Goal: Find specific page/section: Find specific page/section

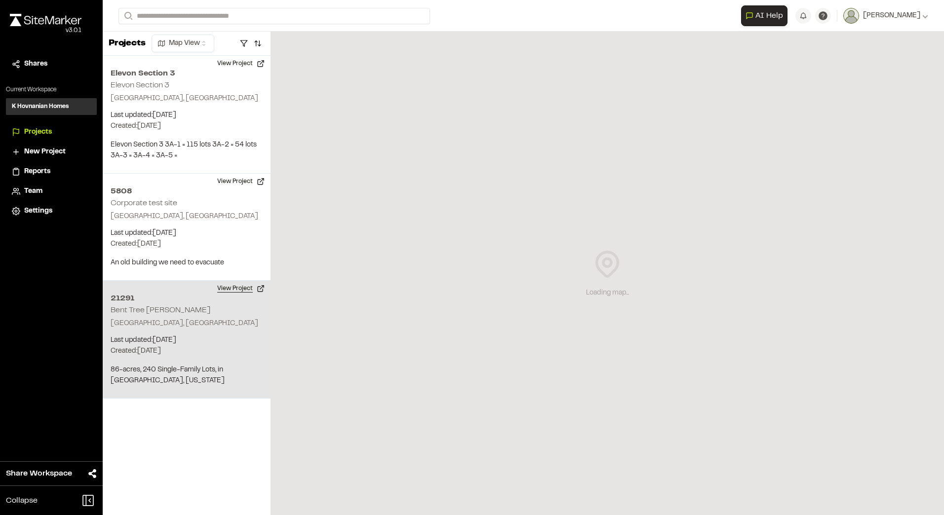
click at [248, 287] on button "View Project" at bounding box center [240, 289] width 59 height 16
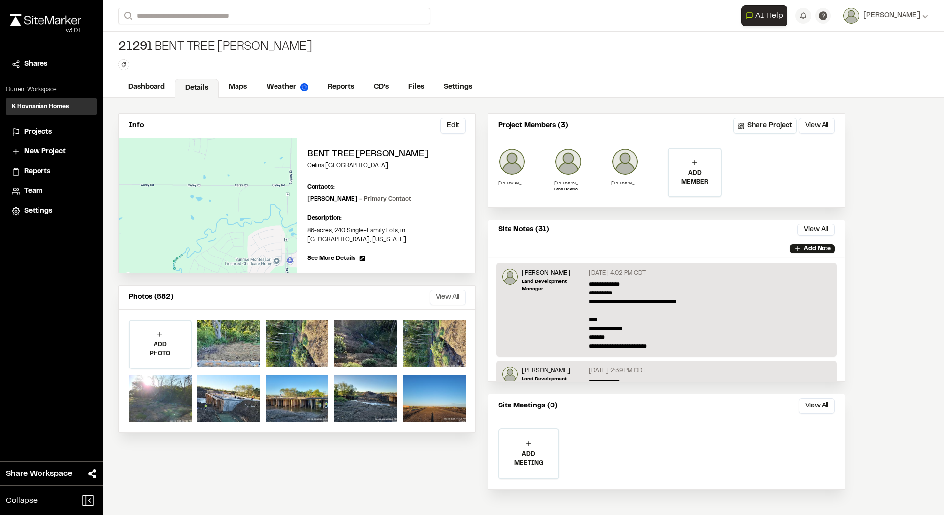
click at [460, 291] on button "View All" at bounding box center [447, 298] width 36 height 16
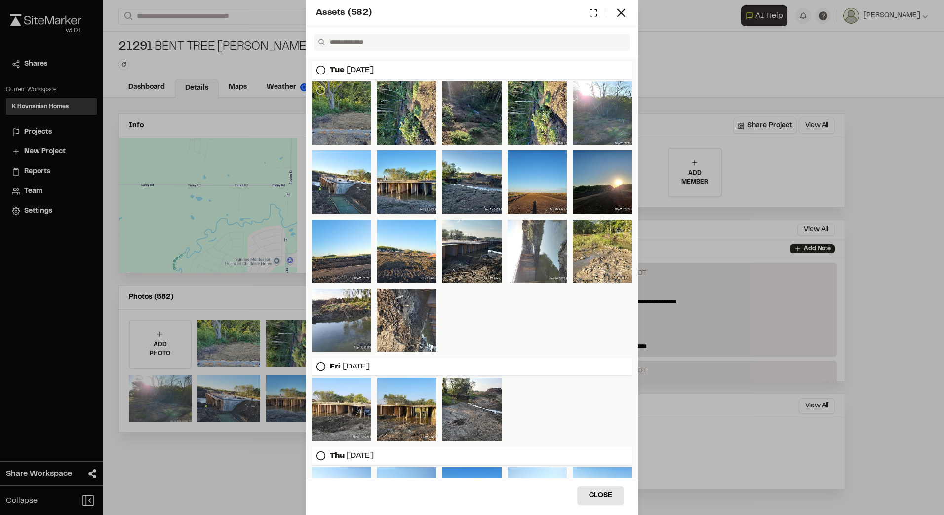
click at [357, 120] on div at bounding box center [341, 112] width 59 height 63
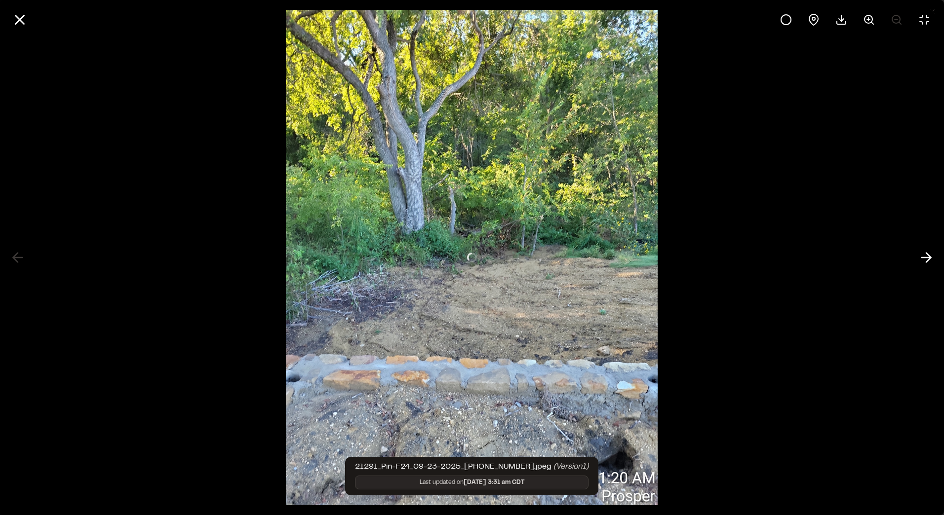
click at [716, 226] on div at bounding box center [472, 257] width 944 height 515
click at [17, 20] on icon at bounding box center [19, 19] width 17 height 17
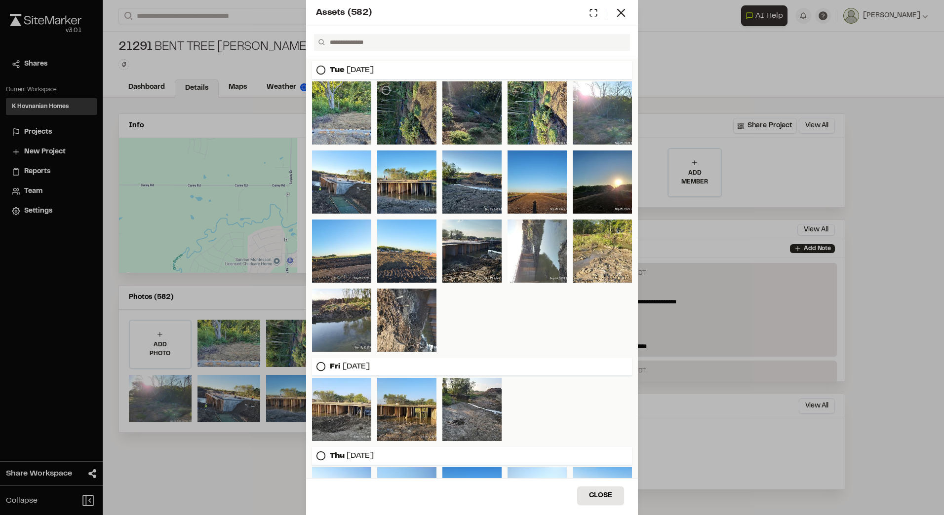
click at [416, 110] on div at bounding box center [406, 112] width 59 height 63
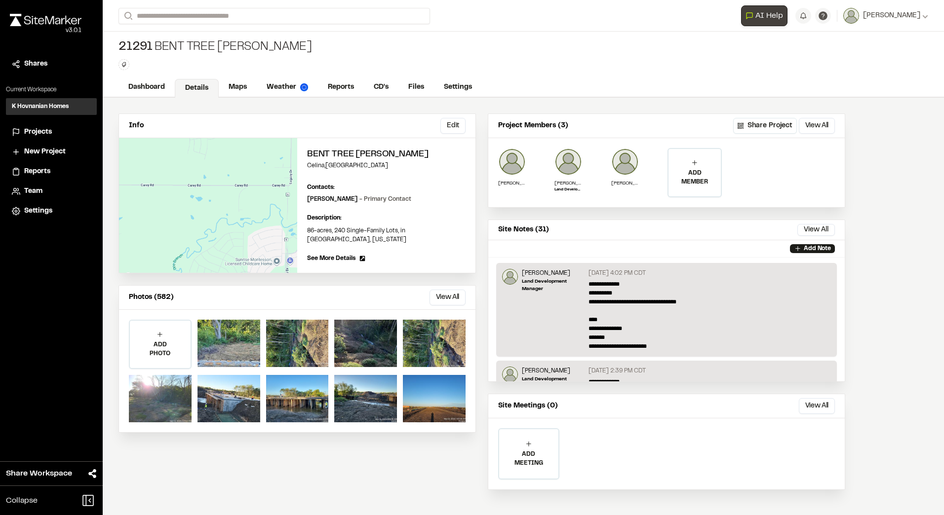
click at [758, 19] on span "AI Help" at bounding box center [769, 16] width 28 height 12
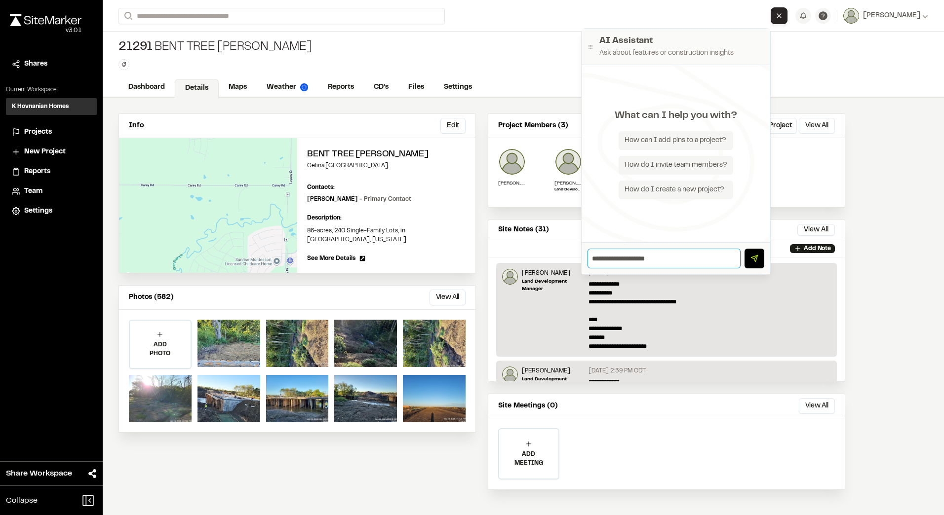
type input "**********"
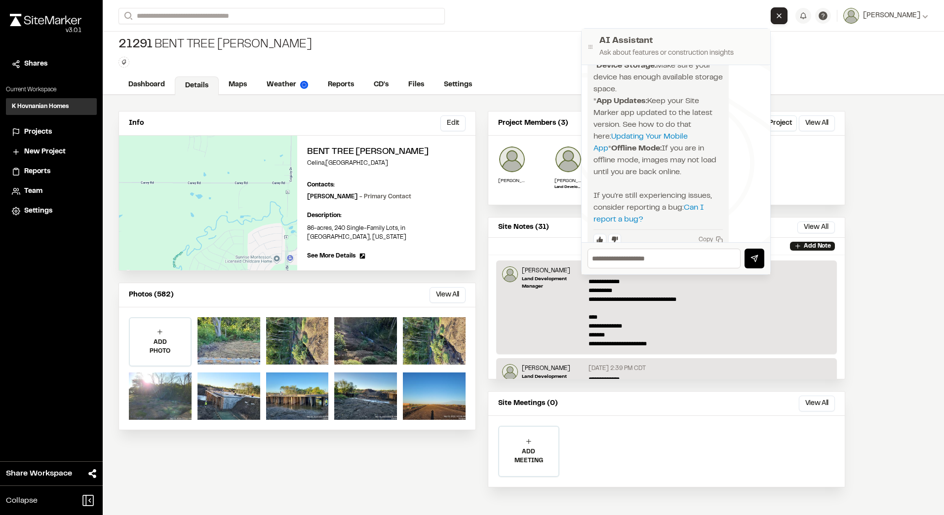
scroll to position [191, 0]
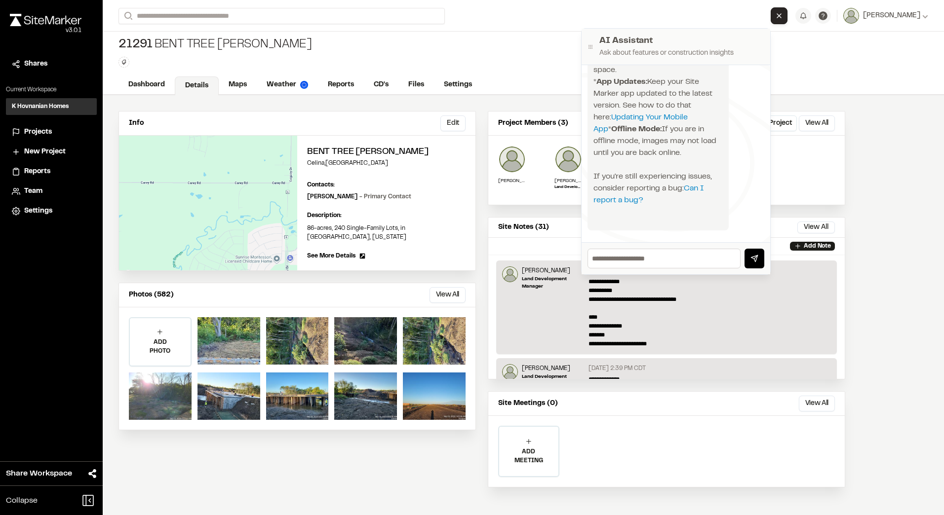
click at [525, 43] on div "21291 Bent Tree [PERSON_NAME] Type Enter or comma to add tag." at bounding box center [523, 52] width 841 height 46
click at [775, 19] on icon "Close AI Assistant" at bounding box center [779, 16] width 8 height 8
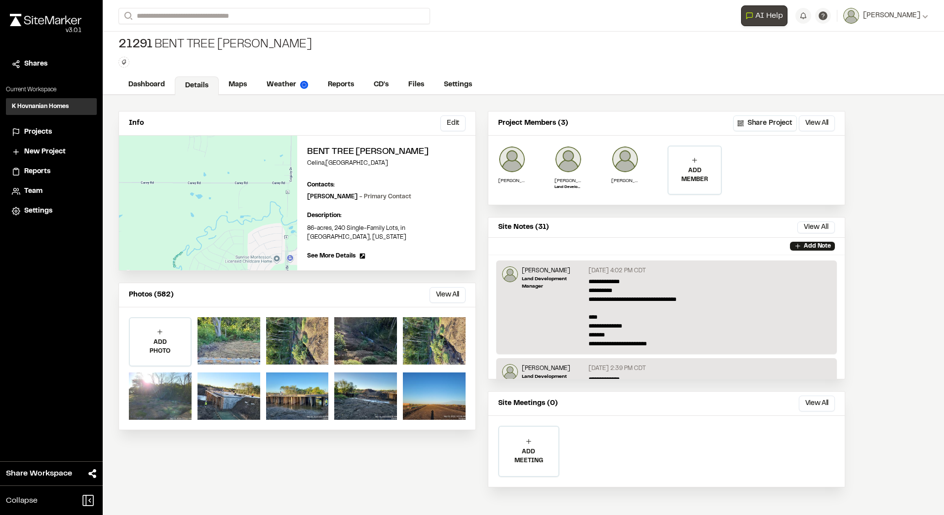
scroll to position [0, 0]
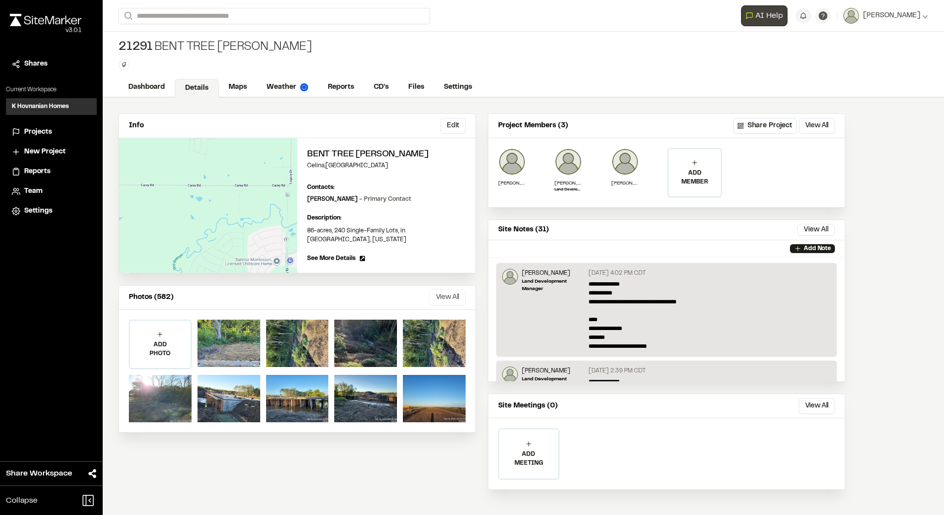
click at [449, 291] on button "View All" at bounding box center [447, 298] width 36 height 16
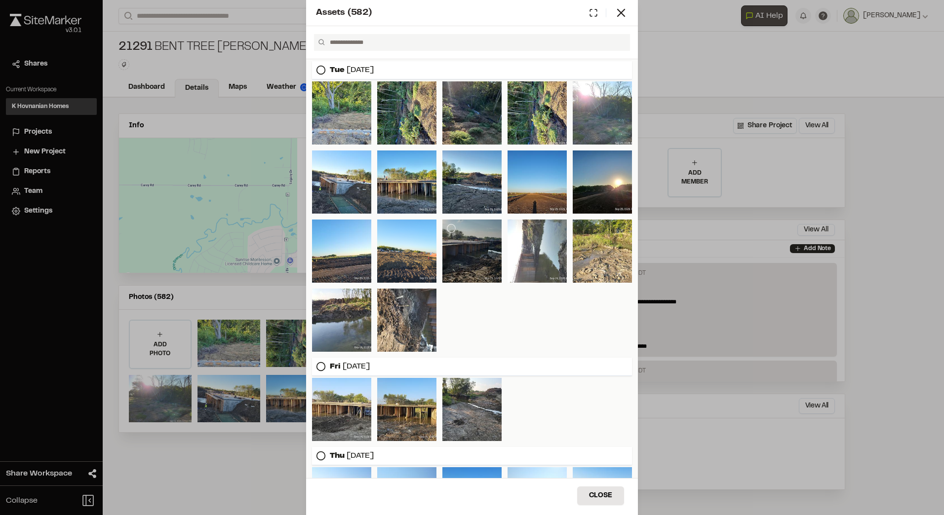
click at [464, 251] on div at bounding box center [471, 251] width 59 height 63
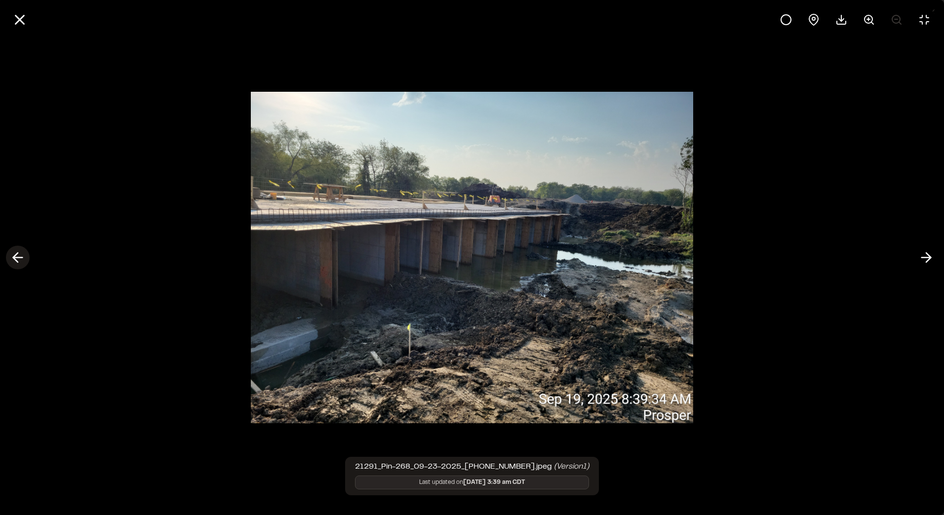
click at [19, 259] on icon at bounding box center [18, 257] width 16 height 17
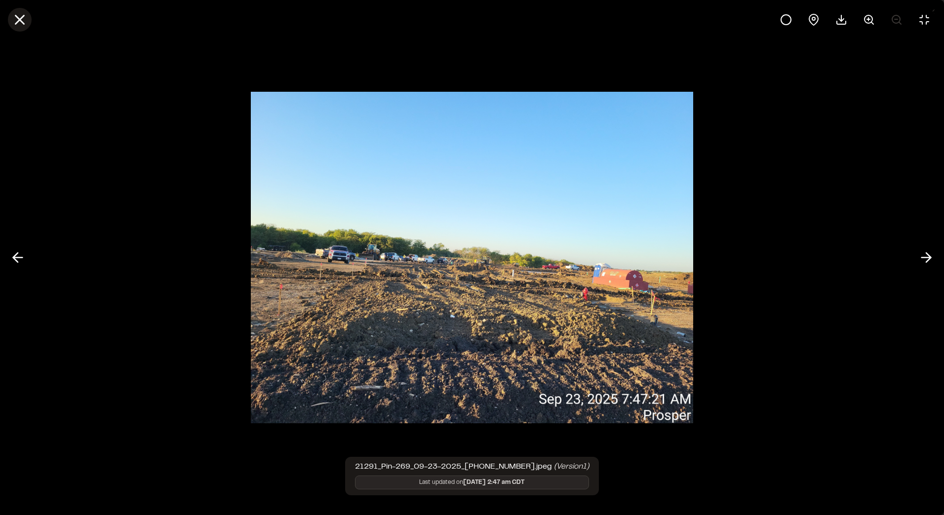
click at [20, 10] on button at bounding box center [20, 20] width 24 height 24
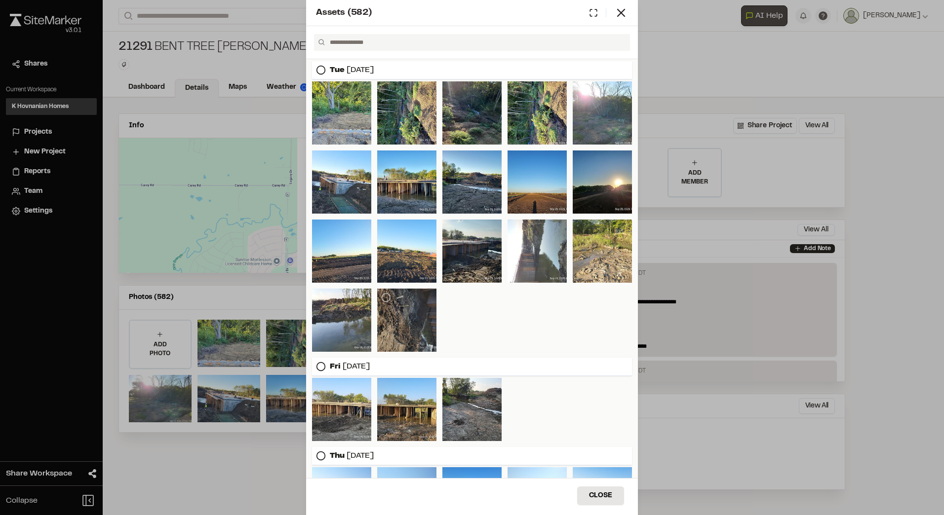
click at [423, 316] on div at bounding box center [406, 320] width 59 height 63
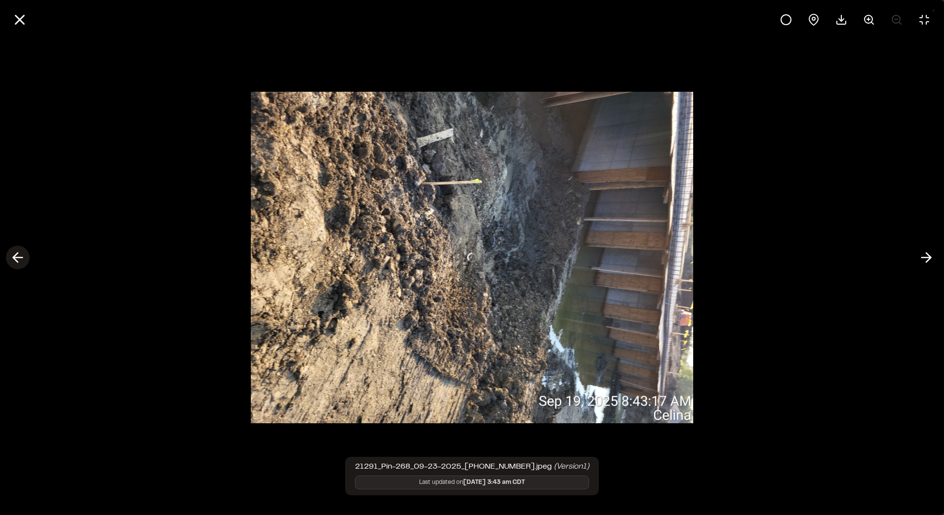
click at [11, 250] on icon at bounding box center [18, 257] width 16 height 17
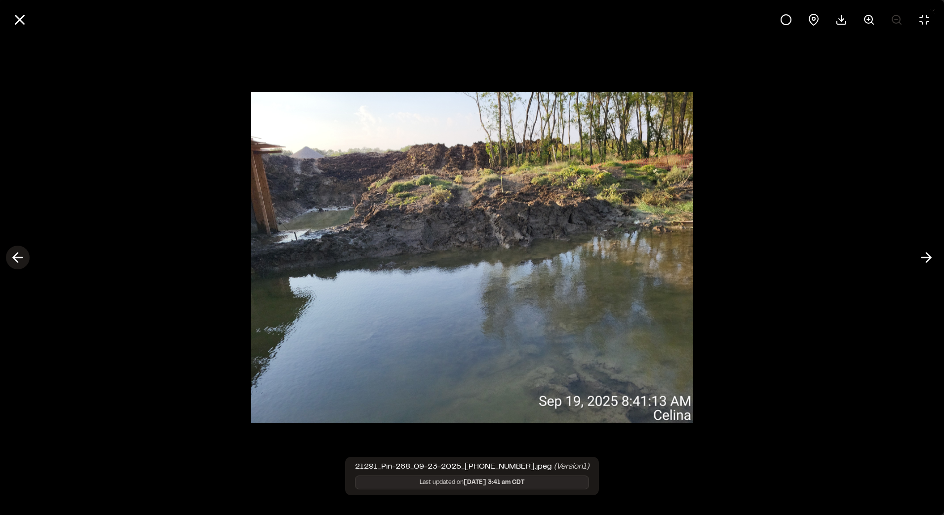
click at [11, 250] on icon at bounding box center [18, 257] width 16 height 17
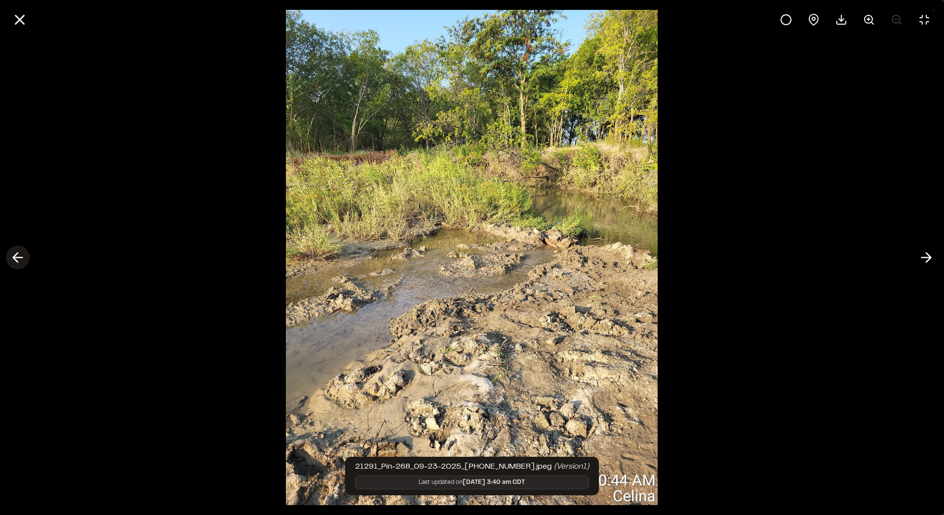
click at [11, 250] on icon at bounding box center [18, 257] width 16 height 17
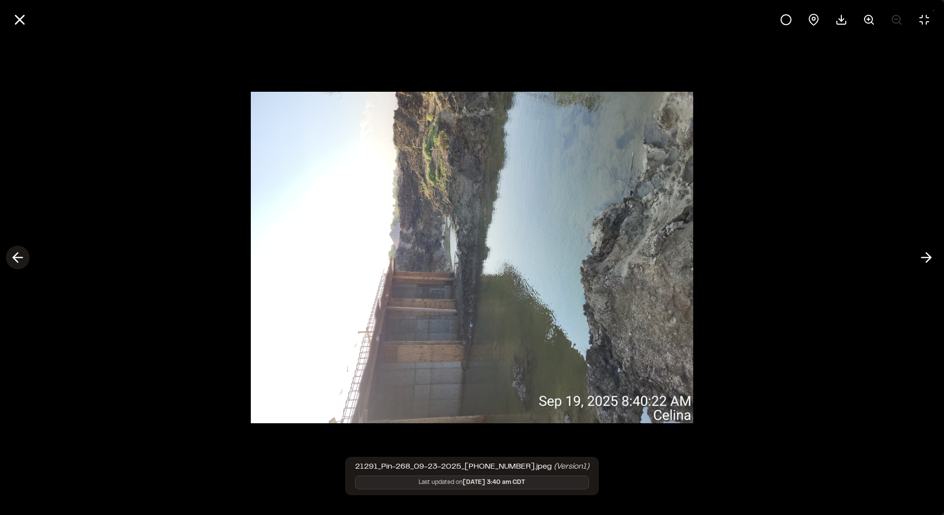
click at [11, 250] on icon at bounding box center [18, 257] width 16 height 17
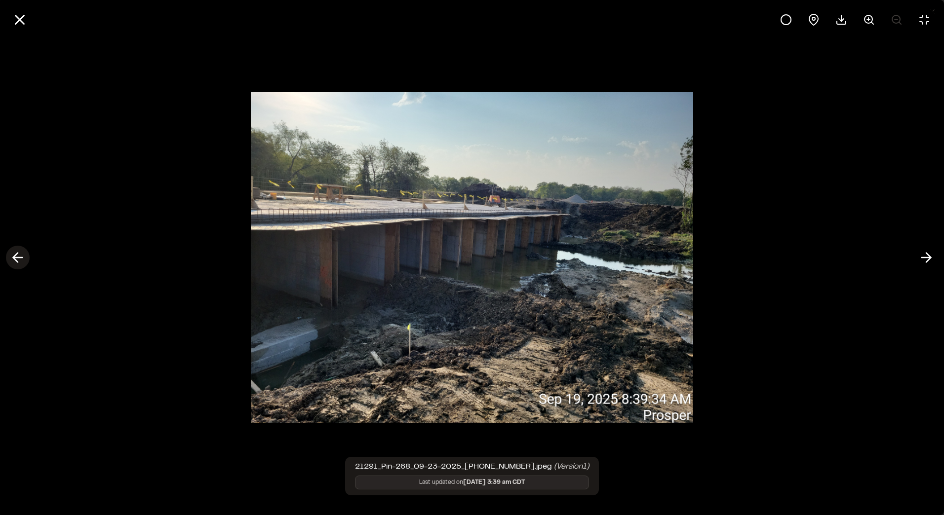
click at [11, 250] on icon at bounding box center [18, 257] width 16 height 17
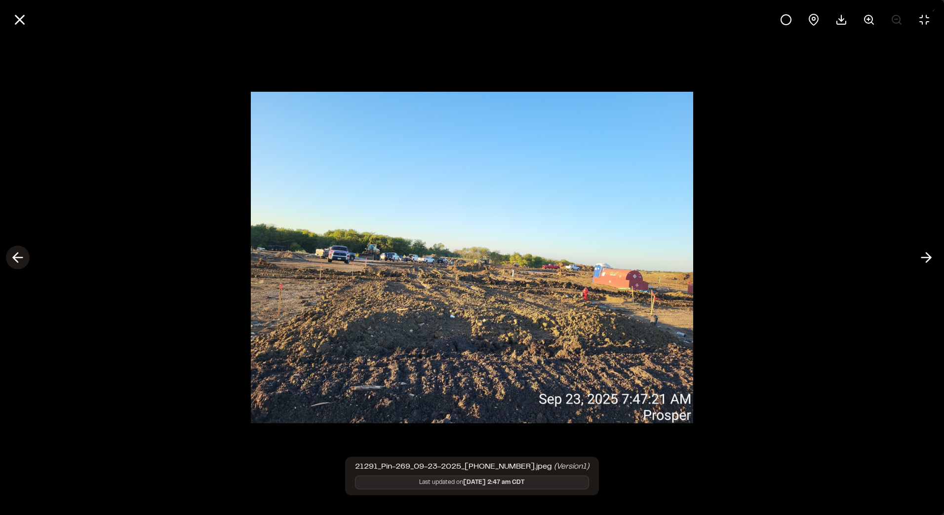
click at [11, 250] on icon at bounding box center [18, 257] width 16 height 17
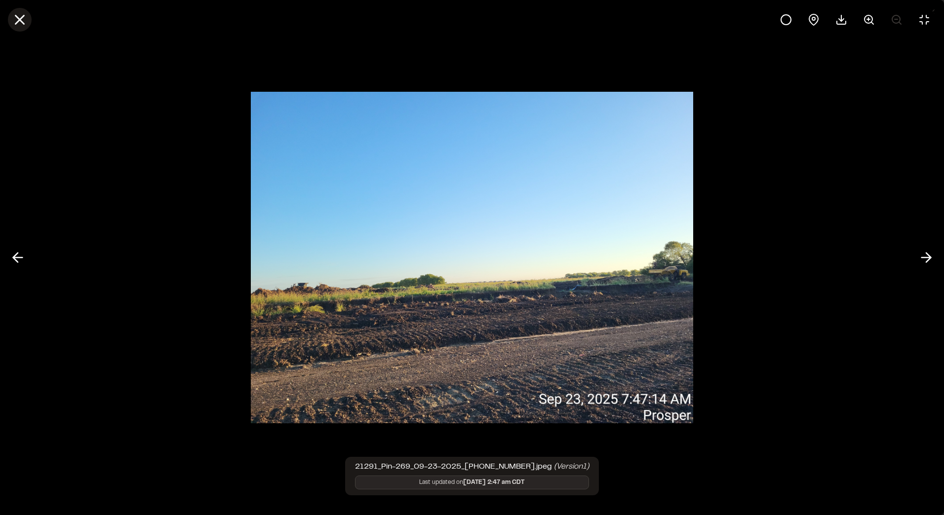
click at [21, 25] on icon at bounding box center [19, 19] width 17 height 17
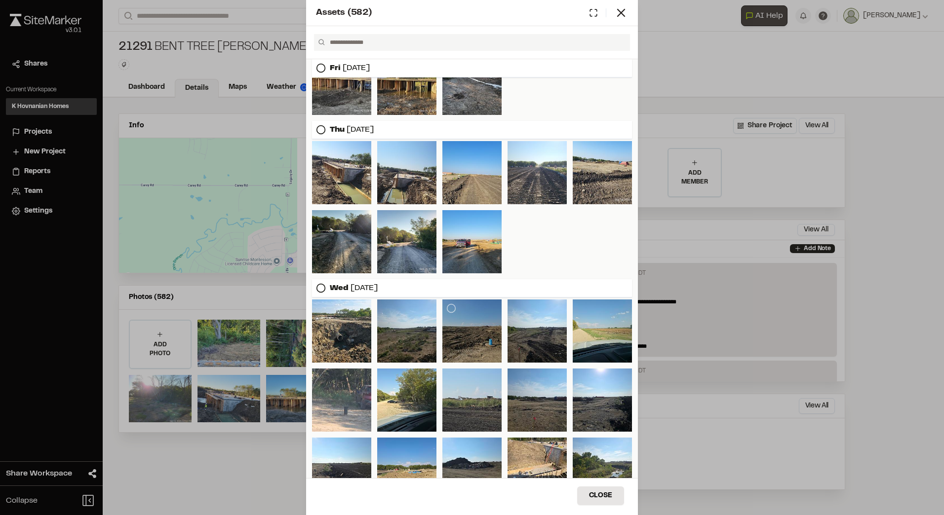
scroll to position [353, 0]
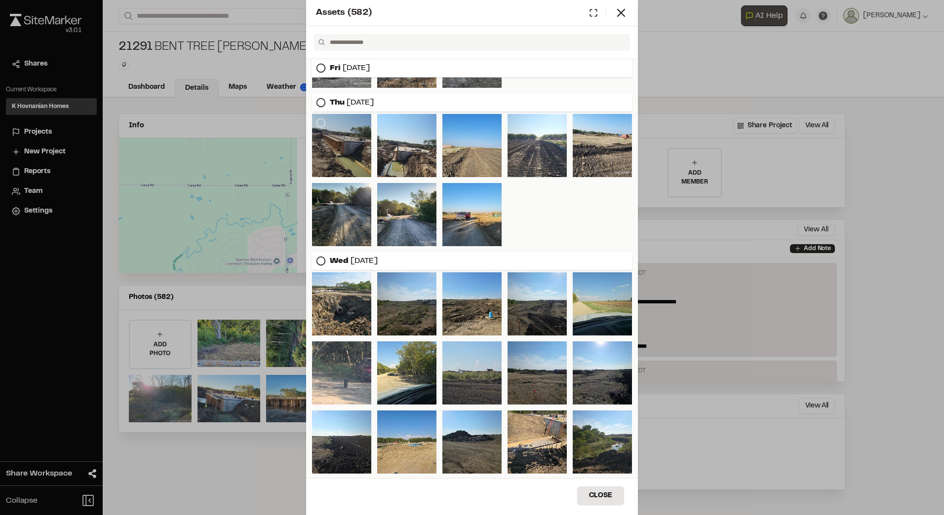
click at [344, 162] on div at bounding box center [341, 145] width 59 height 63
